Goal: Transaction & Acquisition: Purchase product/service

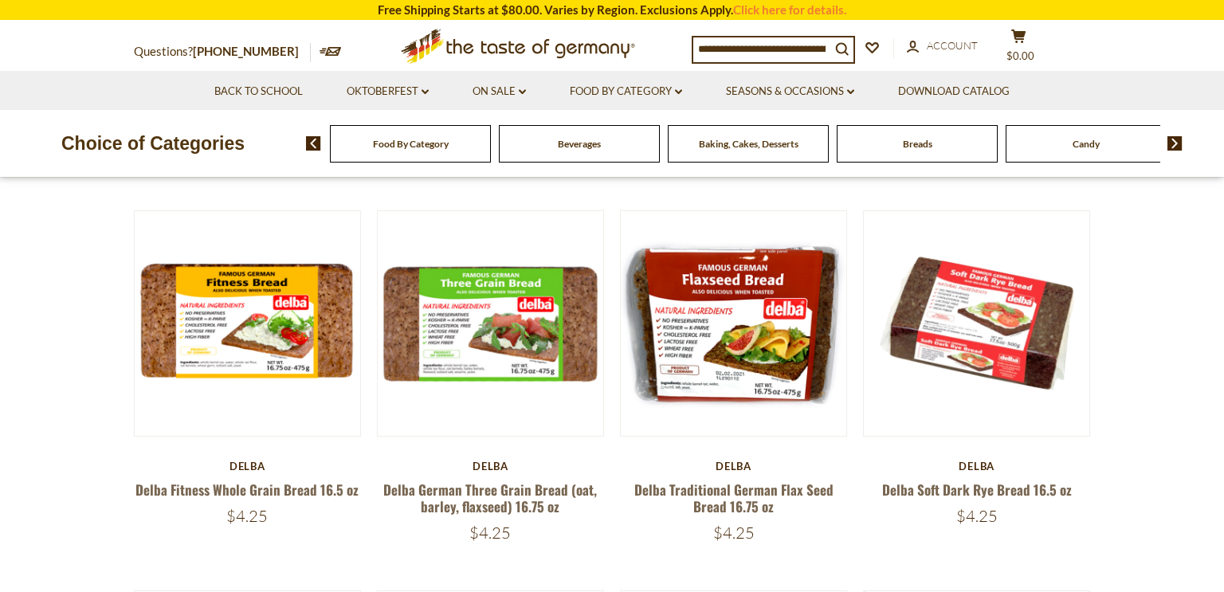
scroll to position [475, 0]
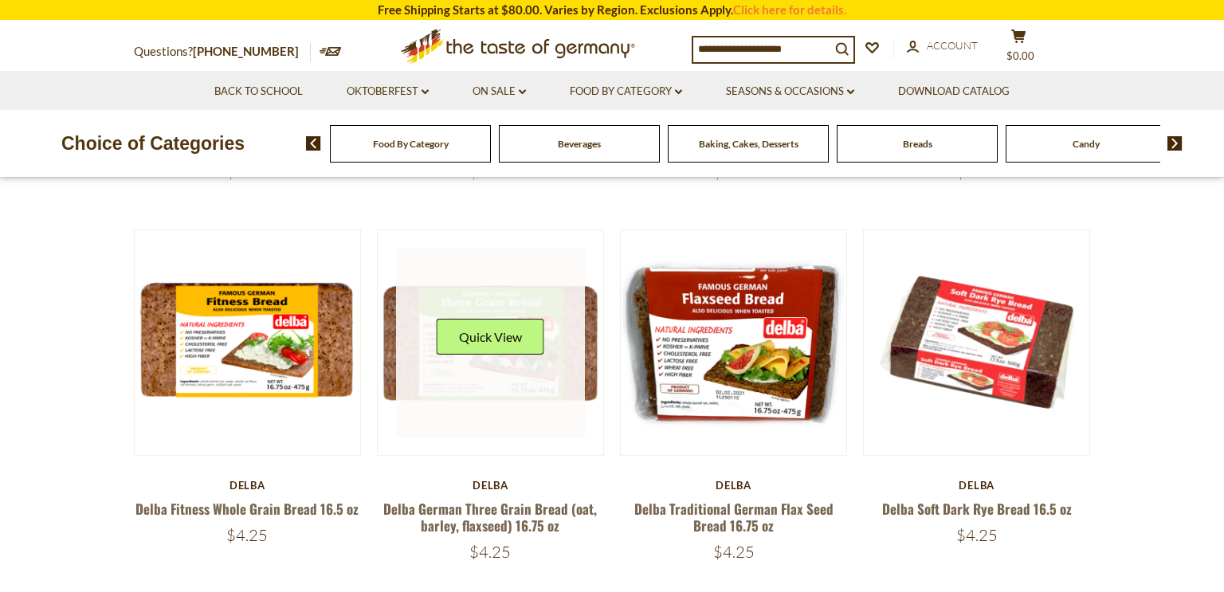
click at [487, 369] on link at bounding box center [491, 343] width 190 height 190
